Goal: Transaction & Acquisition: Subscribe to service/newsletter

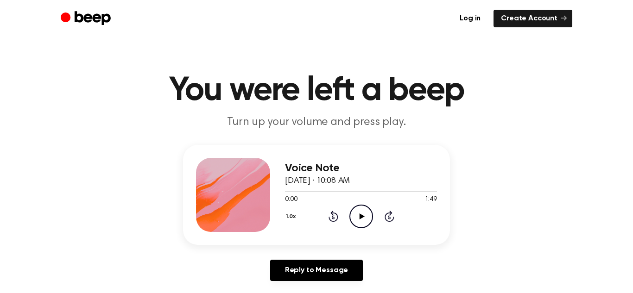
click at [360, 212] on icon "Play Audio" at bounding box center [361, 217] width 24 height 24
click at [361, 216] on icon "Pause Audio" at bounding box center [361, 217] width 24 height 24
click at [538, 19] on link "Create Account" at bounding box center [532, 19] width 79 height 18
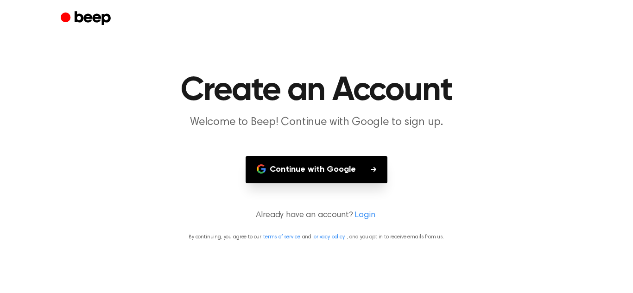
click at [320, 179] on button "Continue with Google" at bounding box center [316, 169] width 142 height 27
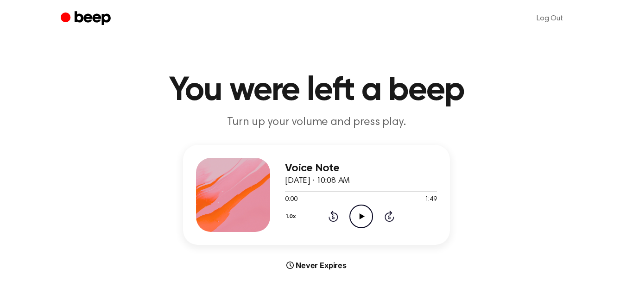
click at [359, 212] on icon "Play Audio" at bounding box center [361, 217] width 24 height 24
click at [358, 211] on icon "Play Audio" at bounding box center [361, 217] width 24 height 24
click at [336, 219] on icon at bounding box center [333, 216] width 10 height 11
click at [333, 217] on icon at bounding box center [333, 218] width 2 height 4
click at [329, 221] on icon "Rewind 5 seconds" at bounding box center [333, 216] width 10 height 12
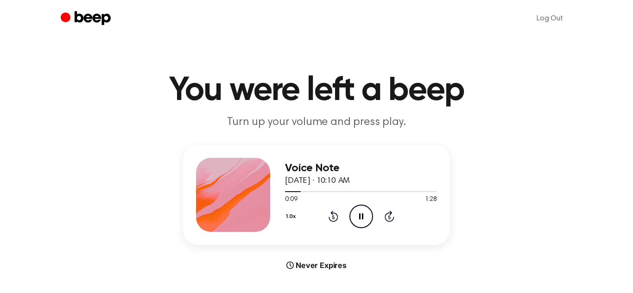
click at [330, 222] on div "1.0x Rewind 5 seconds Pause Audio Skip 5 seconds" at bounding box center [361, 217] width 152 height 24
click at [329, 218] on icon at bounding box center [333, 216] width 10 height 11
click at [333, 217] on icon at bounding box center [333, 218] width 2 height 4
click at [332, 228] on div "Voice Note August 19, 2025 · 10:10 AM 0:00 1:28 Your browser does not support t…" at bounding box center [361, 195] width 152 height 74
click at [332, 219] on icon at bounding box center [333, 218] width 2 height 4
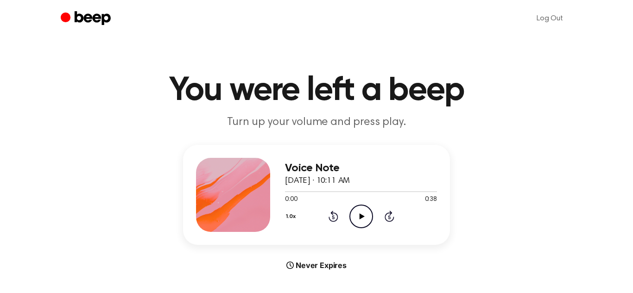
click at [357, 224] on icon "Play Audio" at bounding box center [361, 217] width 24 height 24
